Goal: Task Accomplishment & Management: Manage account settings

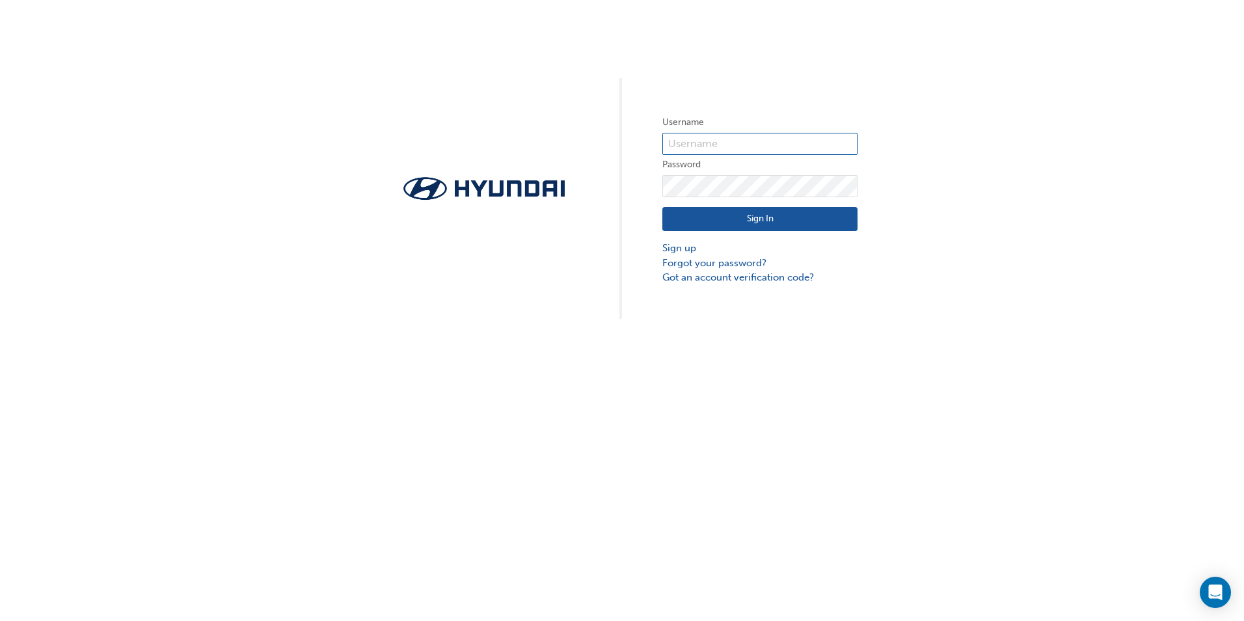
type input "36607"
click at [755, 221] on button "Sign In" at bounding box center [759, 219] width 195 height 25
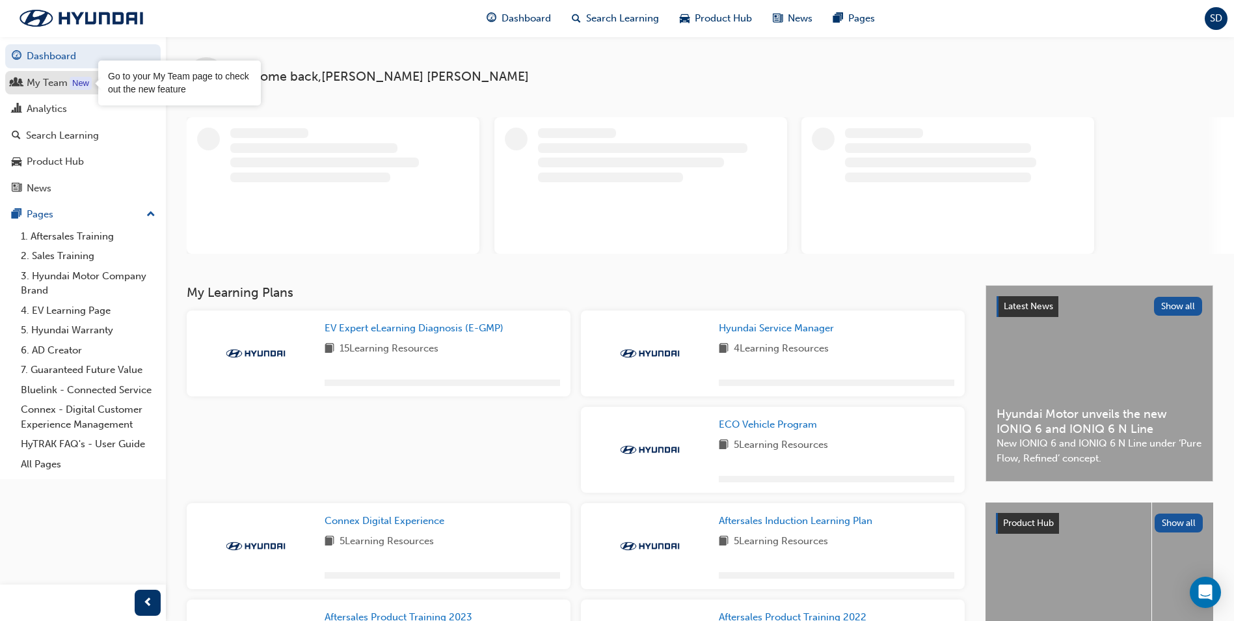
click at [64, 83] on div "My Team" at bounding box center [47, 82] width 41 height 15
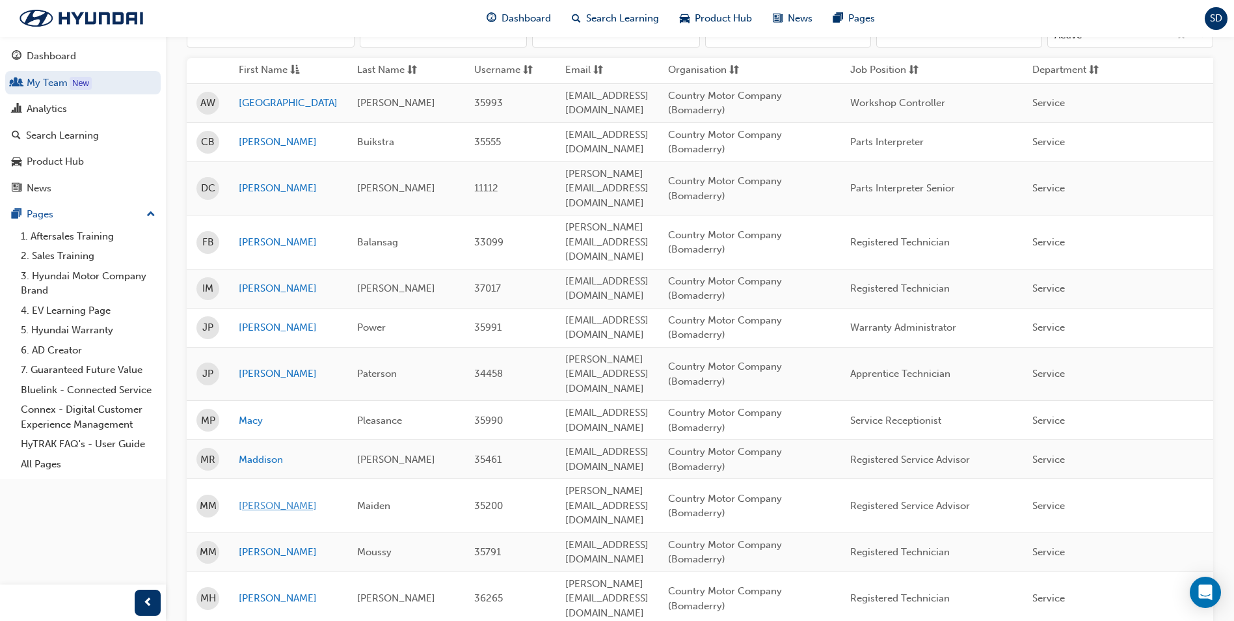
scroll to position [195, 0]
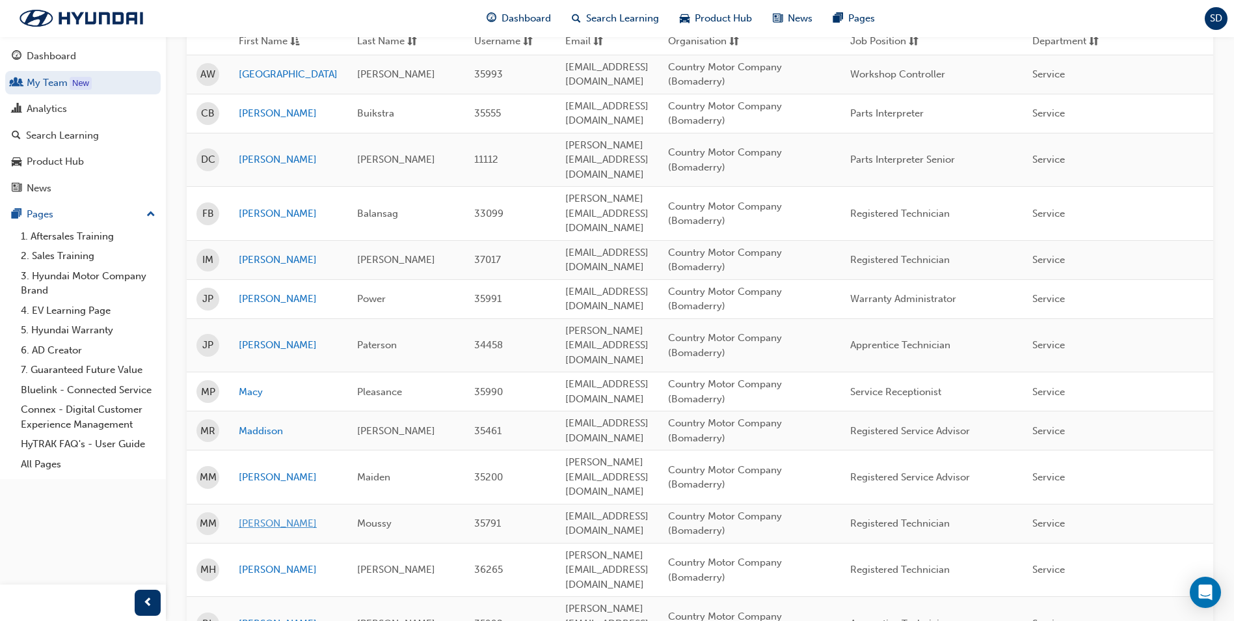
click at [264, 516] on link "[PERSON_NAME]" at bounding box center [288, 523] width 99 height 15
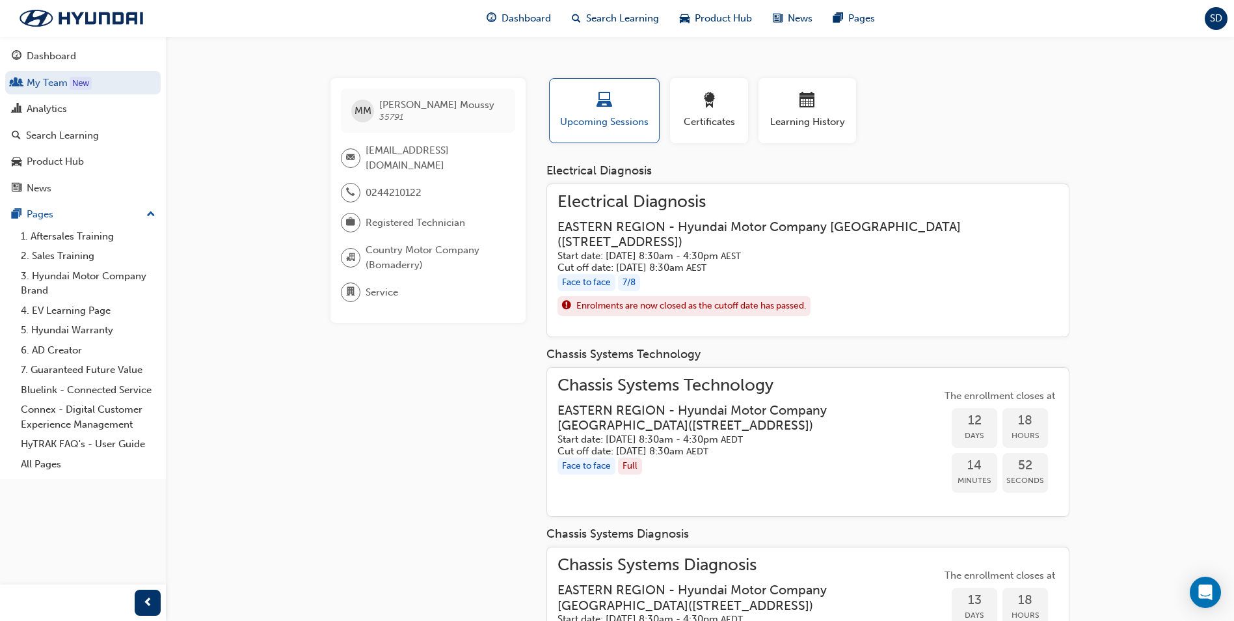
click at [575, 225] on h3 "EASTERN REGION - Hyundai Motor Company [GEOGRAPHIC_DATA] ( [STREET_ADDRESS] )" at bounding box center [798, 234] width 480 height 31
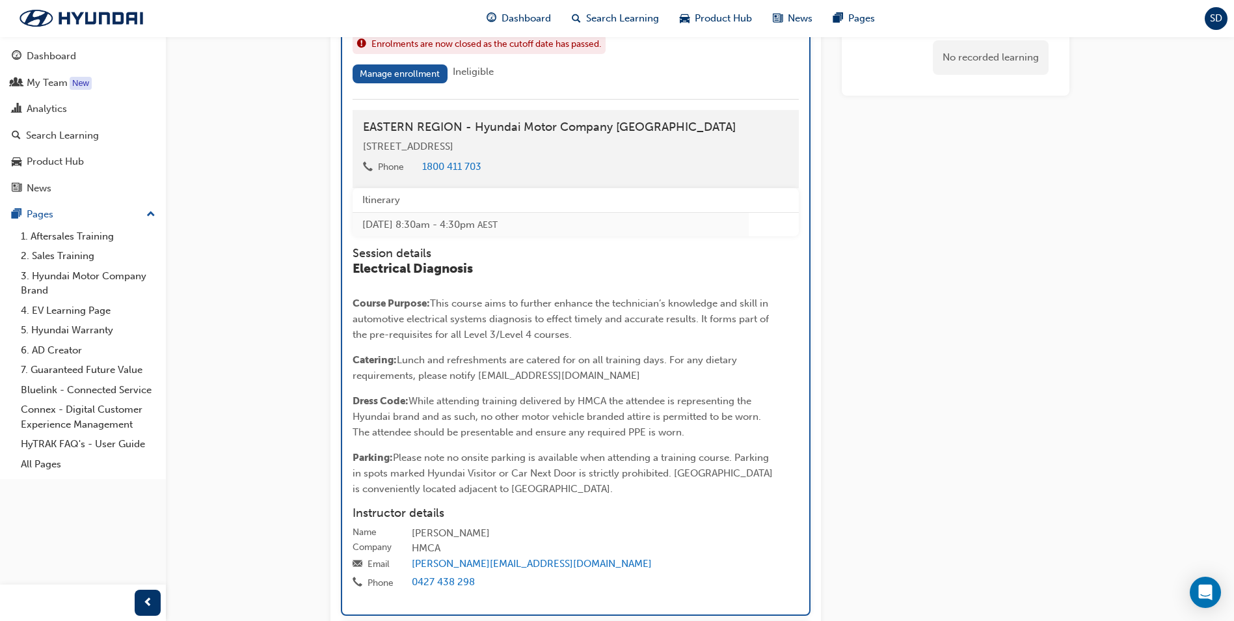
scroll to position [1124, 0]
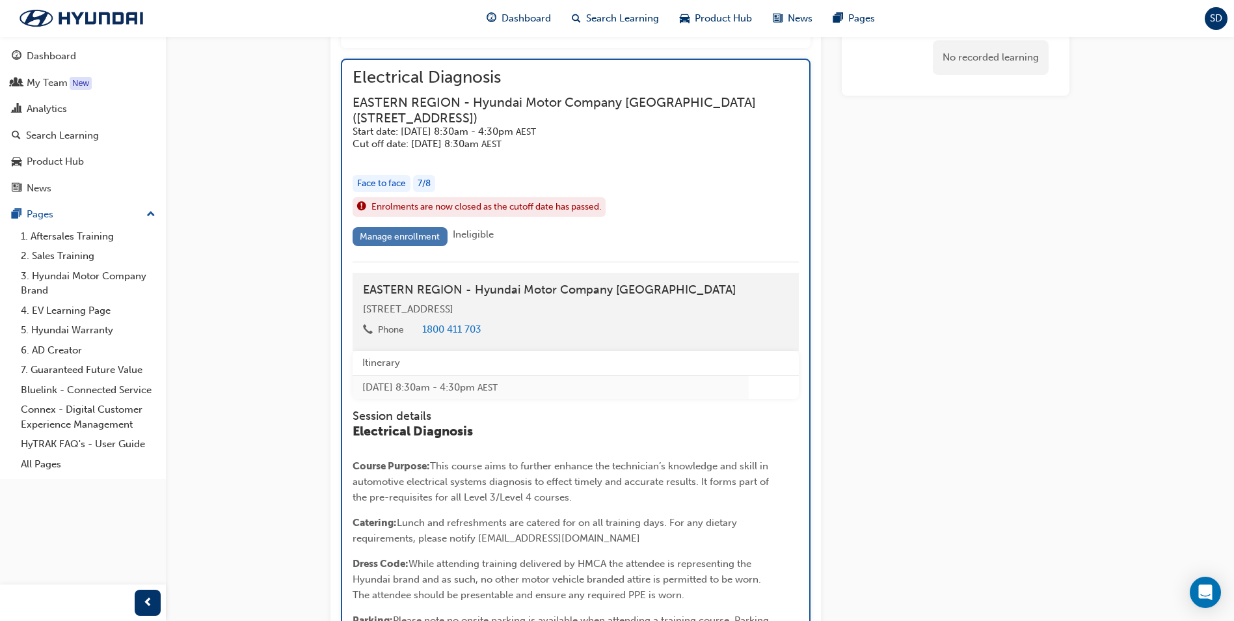
click at [391, 230] on link "Manage enrollment" at bounding box center [400, 236] width 95 height 19
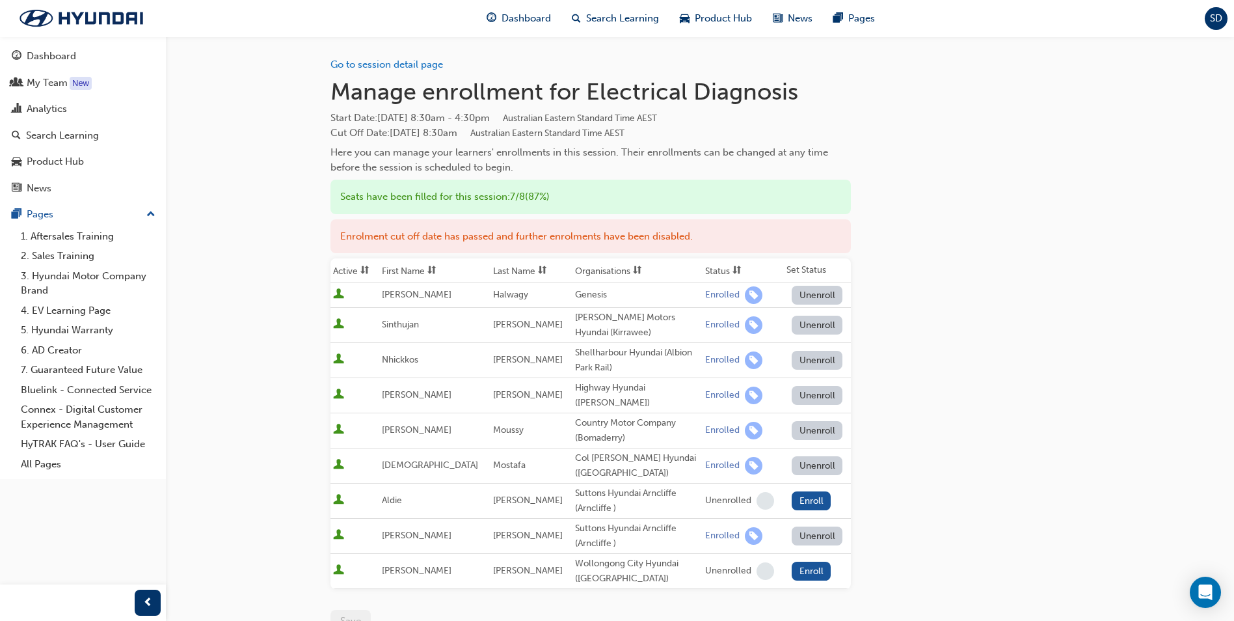
click at [1057, 378] on div "Go to session detail page Manage enrollment for Electrical Diagnosis Start Date…" at bounding box center [700, 384] width 739 height 696
click at [1014, 382] on div "Go to session detail page Manage enrollment for Electrical Diagnosis Start Date…" at bounding box center [700, 384] width 739 height 696
